Goal: Task Accomplishment & Management: Use online tool/utility

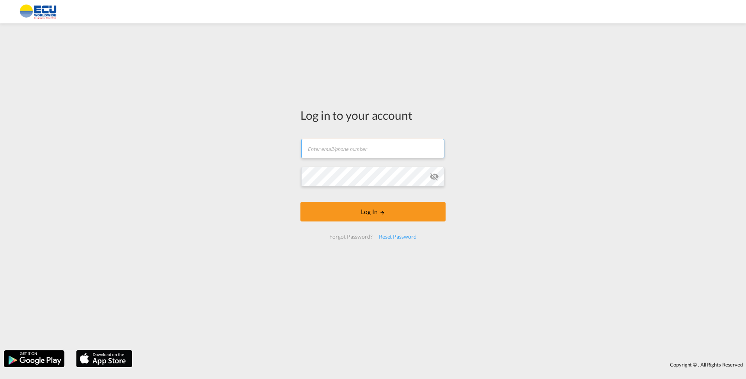
click at [327, 161] on form "Email field is required Password field is required Log In Forgot Password? Rese…" at bounding box center [372, 189] width 145 height 116
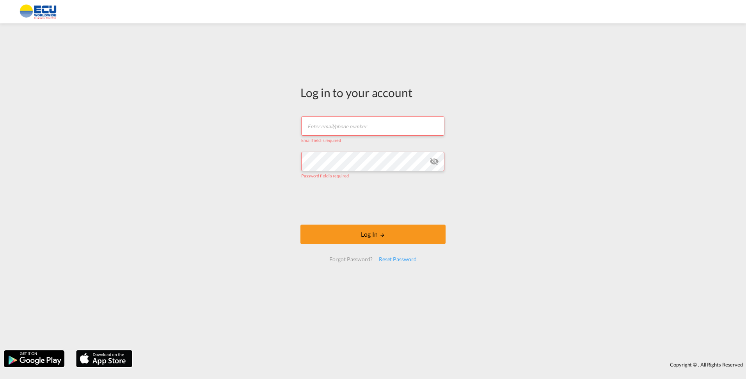
click at [333, 127] on input "text" at bounding box center [372, 126] width 143 height 20
type input "[EMAIL_ADDRESS][DOMAIN_NAME]"
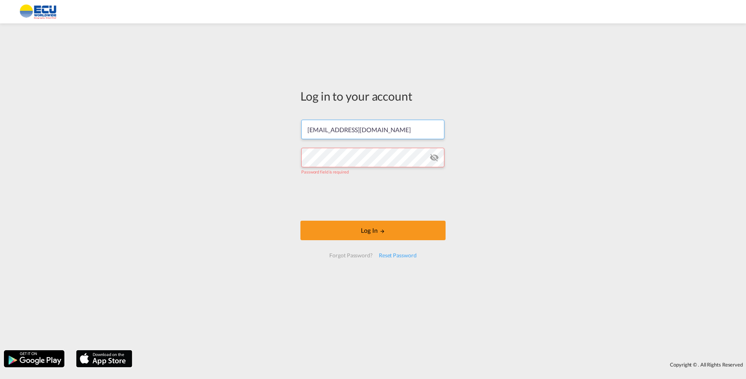
drag, startPoint x: 407, startPoint y: 129, endPoint x: 281, endPoint y: 140, distance: 126.4
click at [281, 140] on div "Log in to your account [EMAIL_ADDRESS][DOMAIN_NAME] Password field is required …" at bounding box center [373, 186] width 746 height 319
click at [397, 257] on div "Reset Password" at bounding box center [398, 255] width 44 height 14
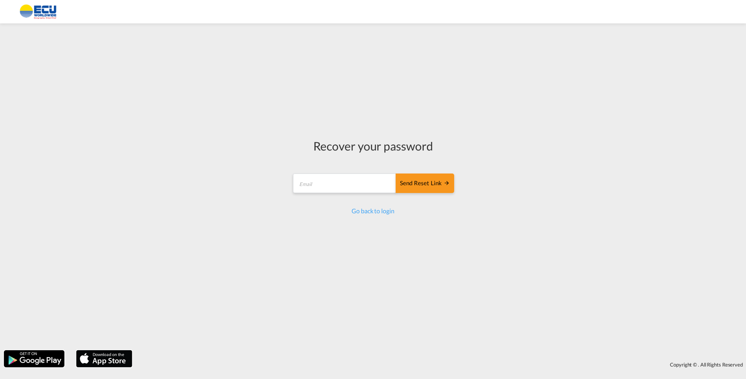
click at [343, 173] on md-input-container "Send reset link Email field is required" at bounding box center [373, 184] width 162 height 23
click at [341, 181] on input "email" at bounding box center [344, 184] width 103 height 20
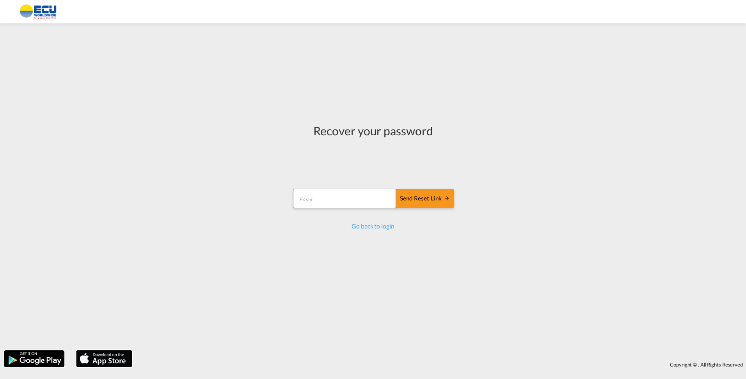
type input "[EMAIL_ADDRESS][DOMAIN_NAME]"
click at [418, 201] on div "Send reset link" at bounding box center [425, 198] width 50 height 9
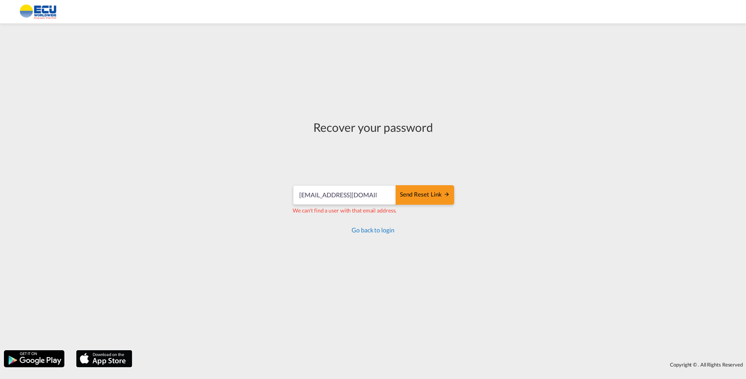
click at [363, 232] on link "Go back to login" at bounding box center [372, 229] width 43 height 7
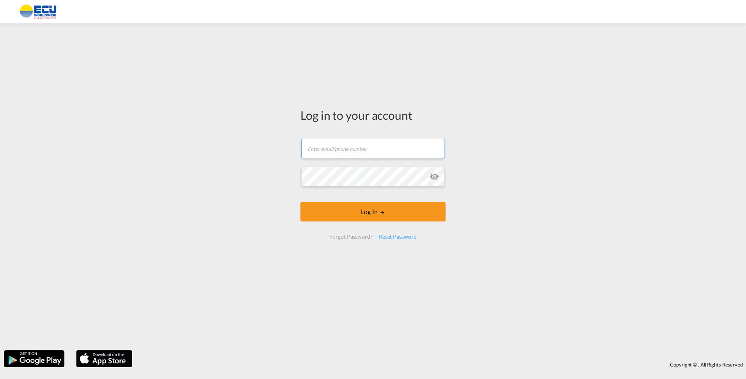
click at [355, 152] on input "text" at bounding box center [372, 149] width 143 height 20
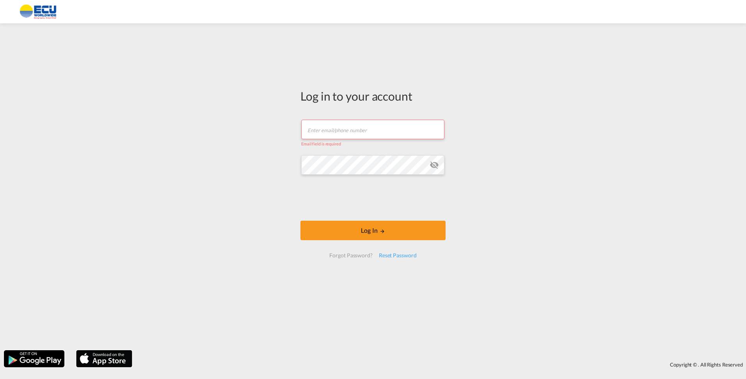
paste input "[EMAIL_ADDRESS][DOMAIN_NAME]"
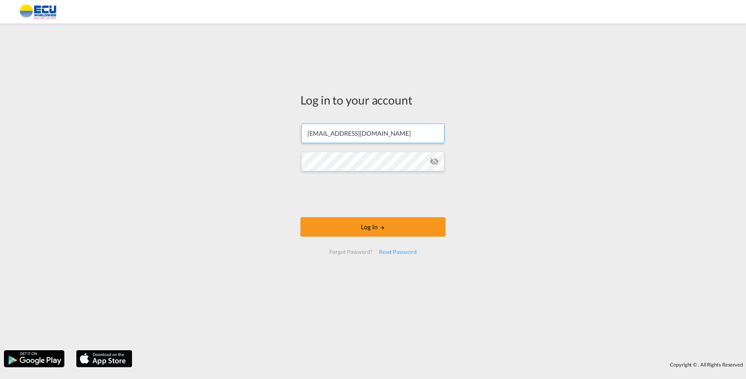
type input "[EMAIL_ADDRESS][DOMAIN_NAME]"
click at [366, 227] on button "Log In" at bounding box center [372, 227] width 145 height 20
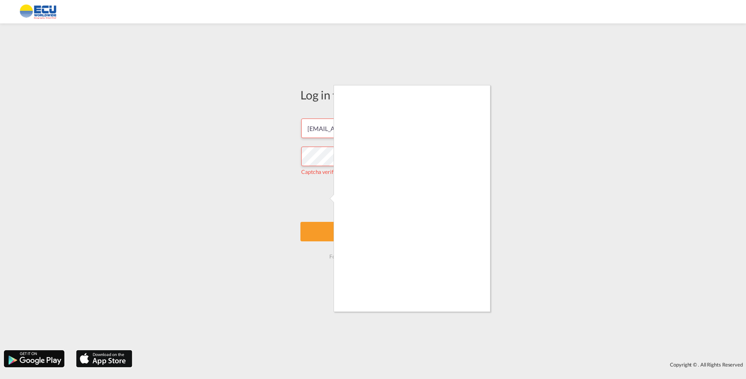
click at [330, 200] on div at bounding box center [373, 189] width 746 height 379
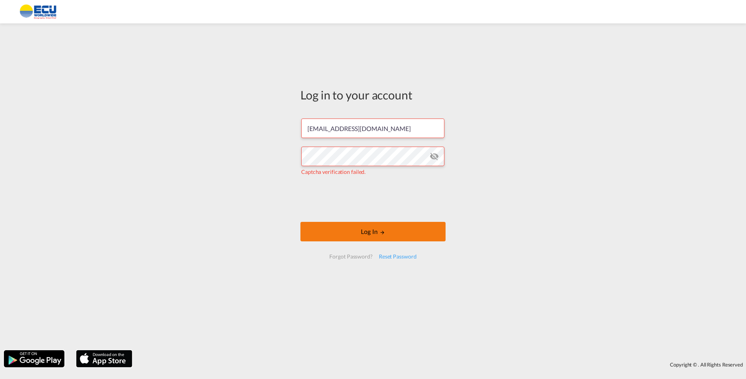
click at [356, 230] on button "Log In" at bounding box center [372, 232] width 145 height 20
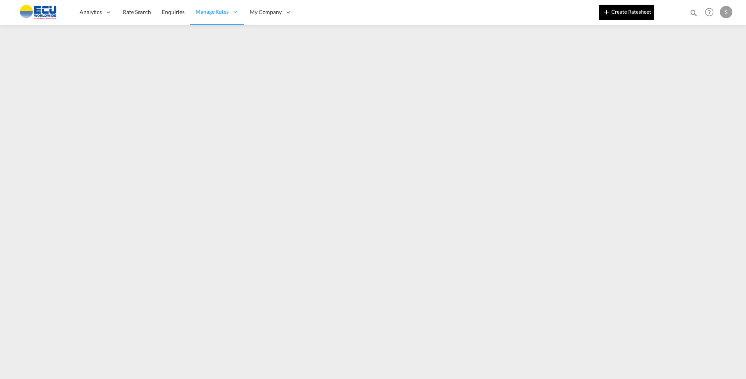
click at [623, 11] on button "Create Ratesheet" at bounding box center [626, 13] width 55 height 16
click at [56, 349] on md-content "Analytics Reports Dashboard Rate Search Enquiries Manage Rates Contract Rates" at bounding box center [373, 189] width 746 height 379
click at [44, 349] on html "Analytics Reports Dashboard Rate Search Enquiries Manage Rates Contract Rates" at bounding box center [373, 189] width 746 height 379
